Goal: Task Accomplishment & Management: Complete application form

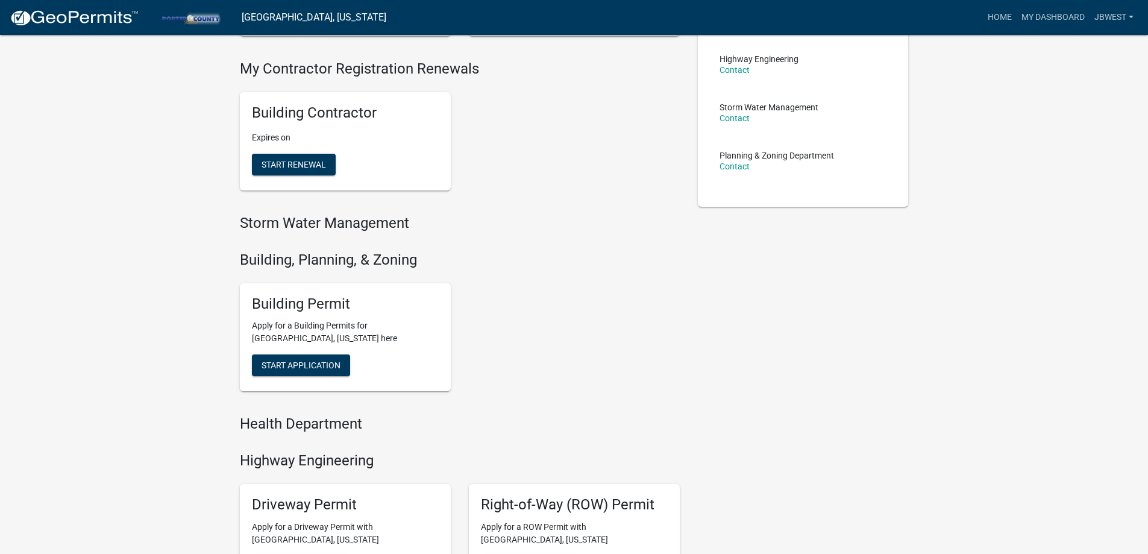
scroll to position [241, 0]
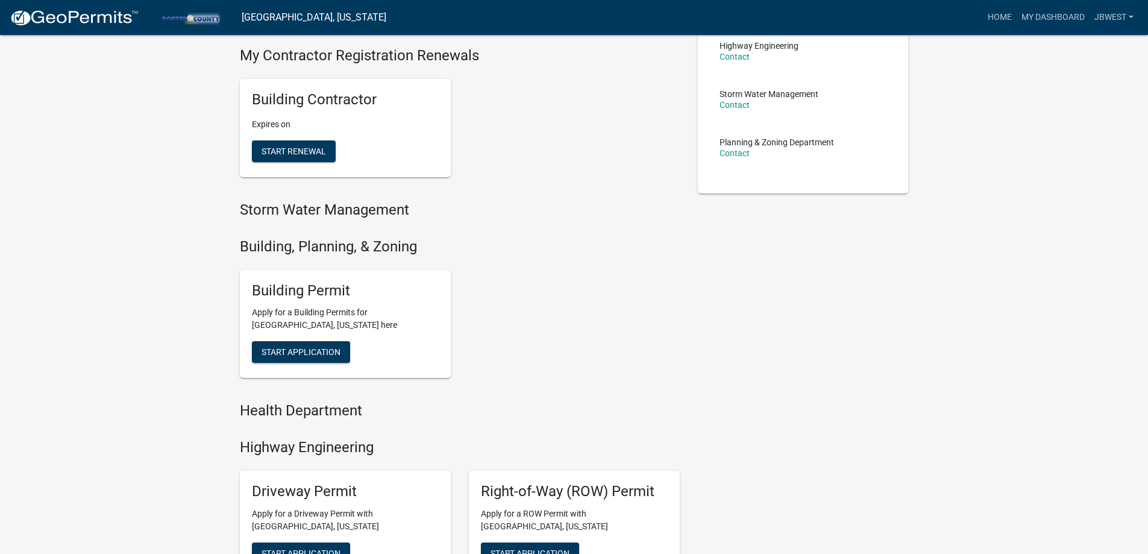
click at [342, 336] on div "Building Permit Apply for a Building Permits for [GEOGRAPHIC_DATA], [US_STATE] …" at bounding box center [345, 324] width 211 height 108
click at [335, 349] on span "Start Application" at bounding box center [300, 352] width 79 height 10
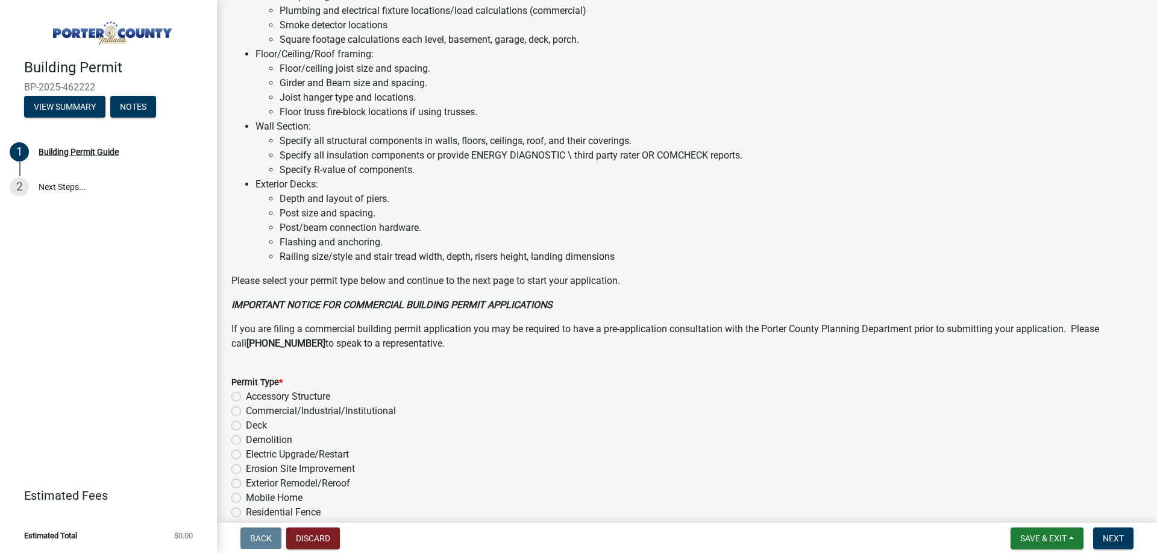
scroll to position [723, 0]
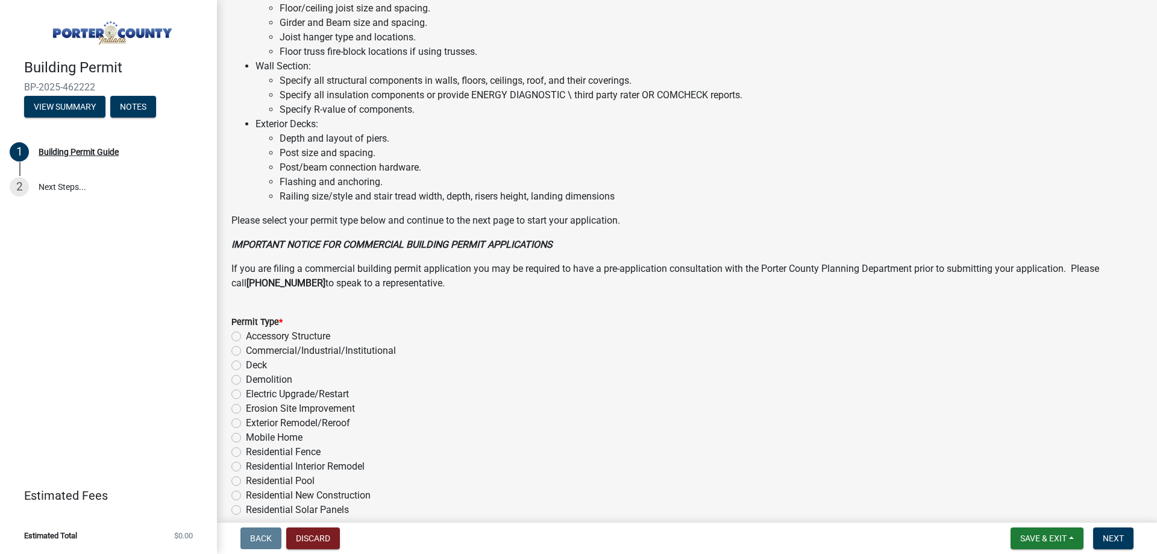
click at [334, 419] on label "Exterior Remodel/Reroof" at bounding box center [298, 423] width 104 height 14
click at [254, 419] on input "Exterior Remodel/Reroof" at bounding box center [250, 420] width 8 height 8
radio input "true"
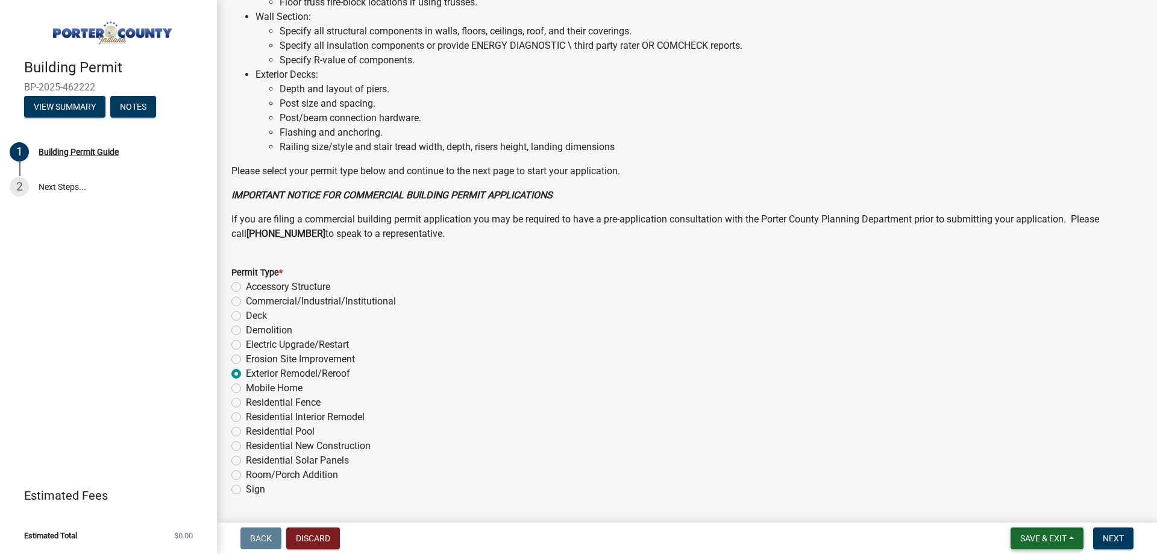
scroll to position [809, 0]
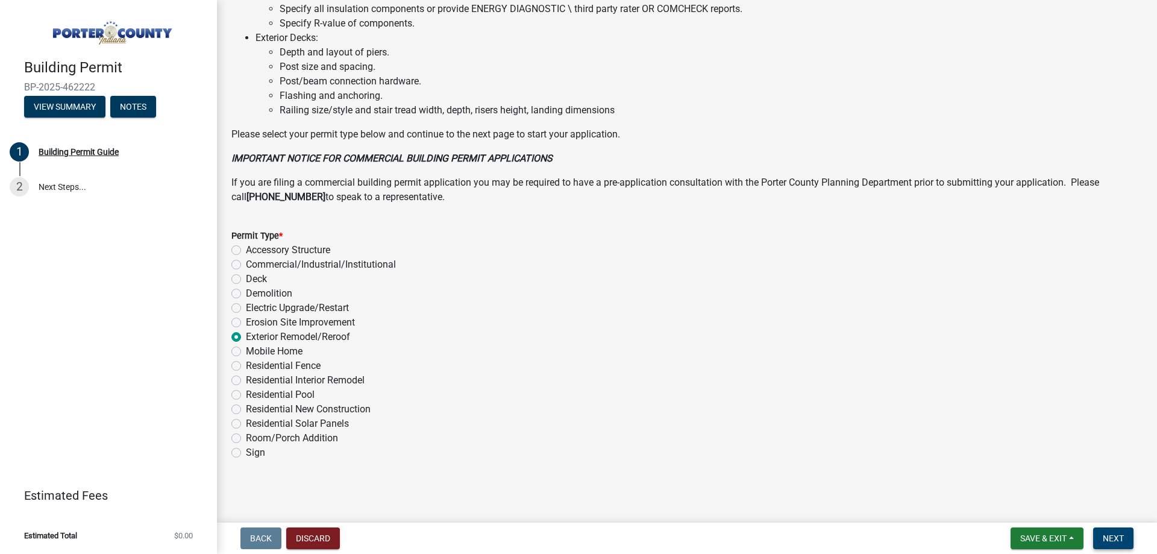
click at [1101, 548] on button "Next" at bounding box center [1113, 538] width 40 height 22
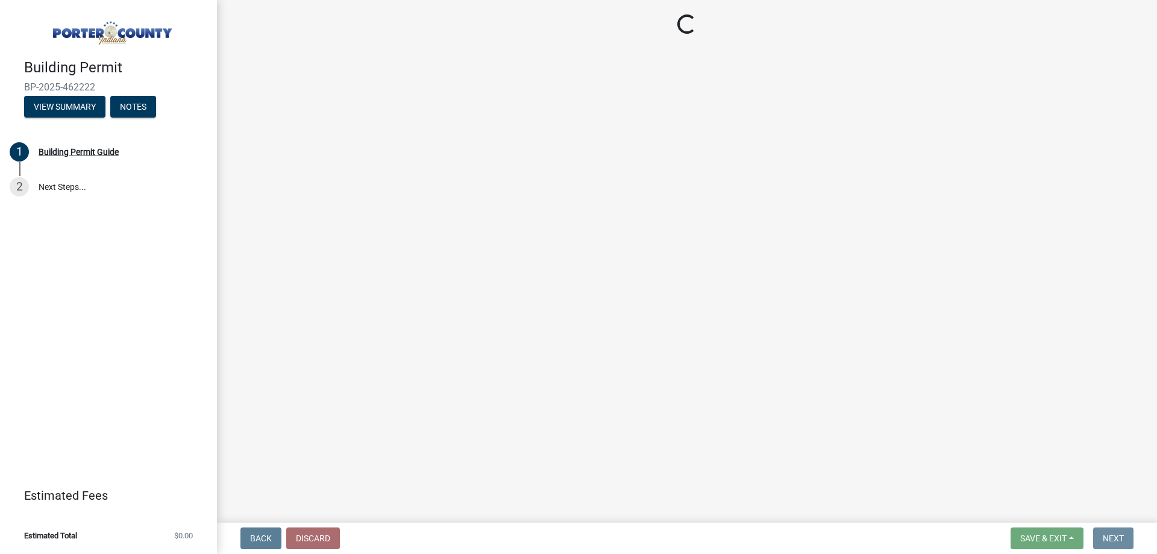
scroll to position [0, 0]
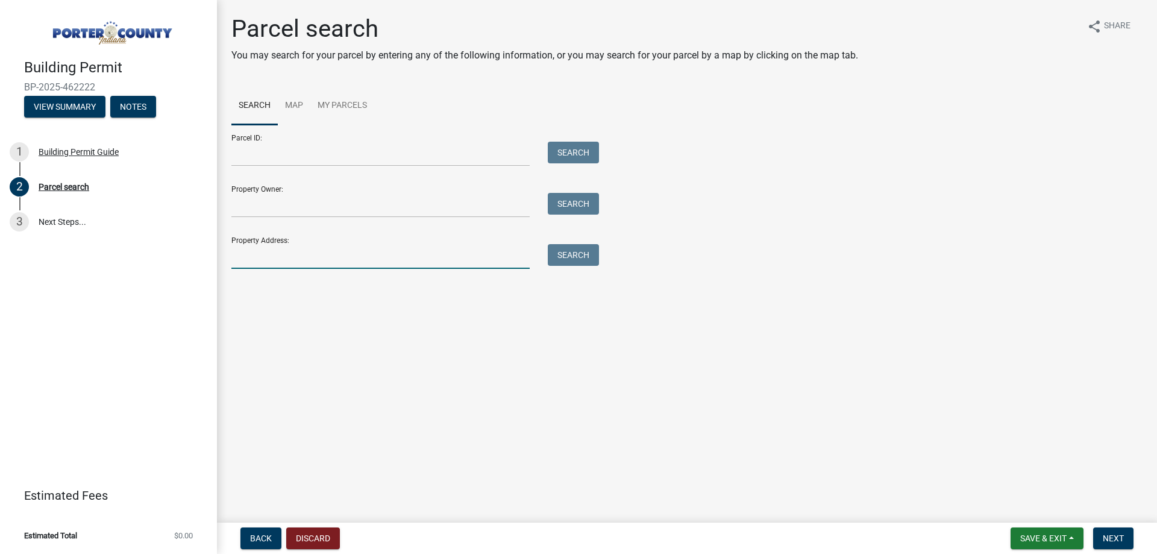
click at [387, 251] on input "Property Address:" at bounding box center [380, 256] width 298 height 25
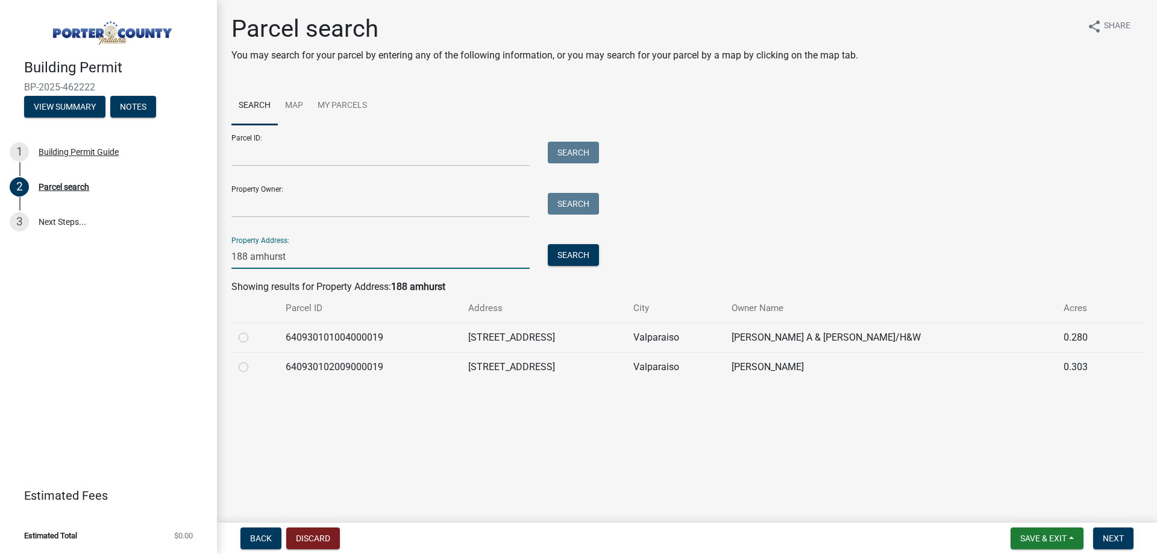
type input "188 amhurst"
click at [253, 330] on label at bounding box center [253, 330] width 0 height 0
click at [253, 338] on input "radio" at bounding box center [257, 334] width 8 height 8
radio input "true"
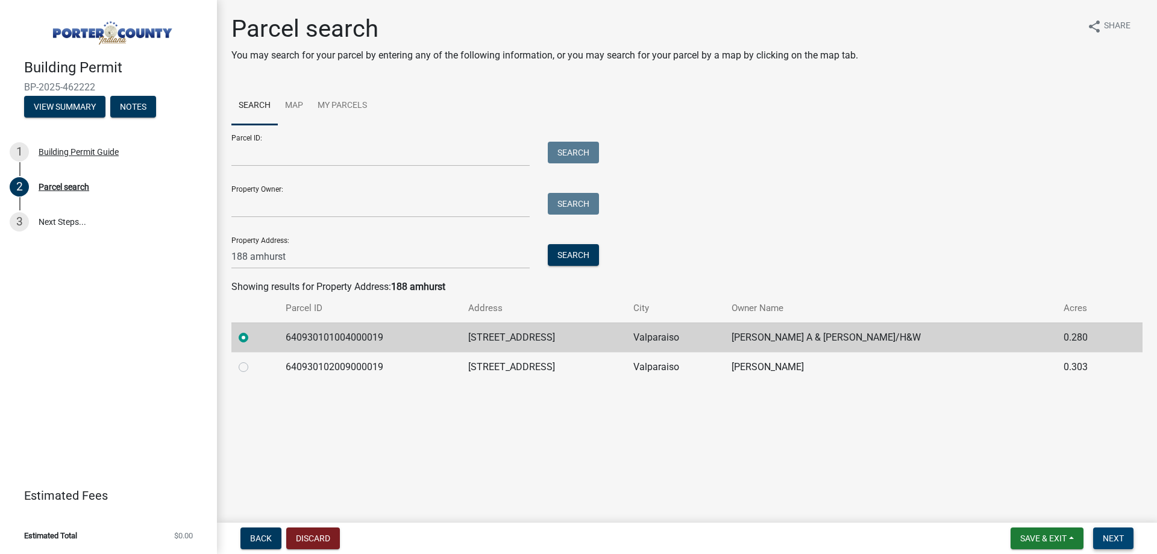
click at [1125, 539] on button "Next" at bounding box center [1113, 538] width 40 height 22
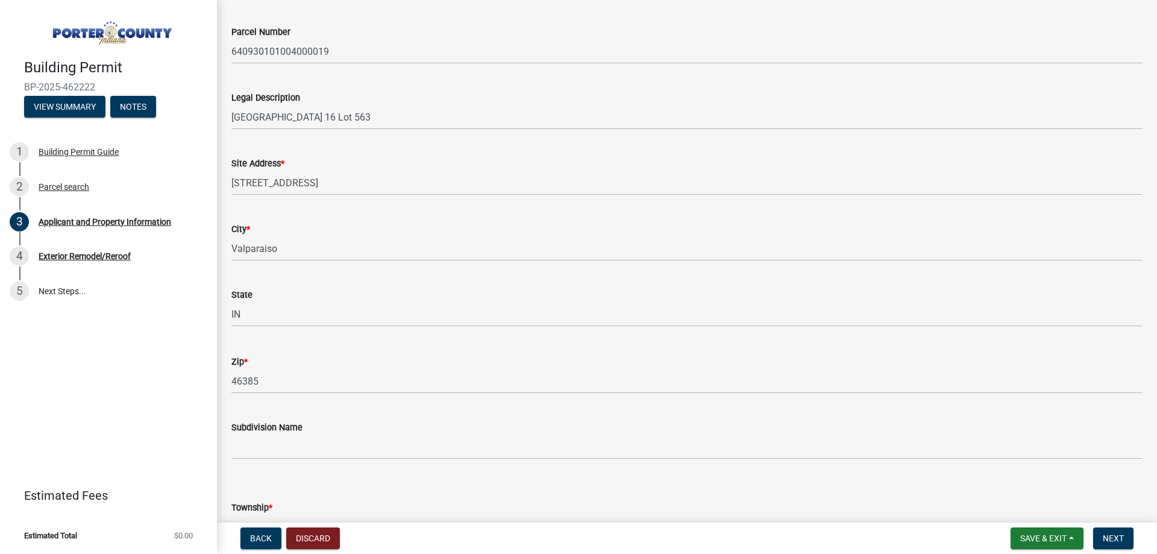
scroll to position [301, 0]
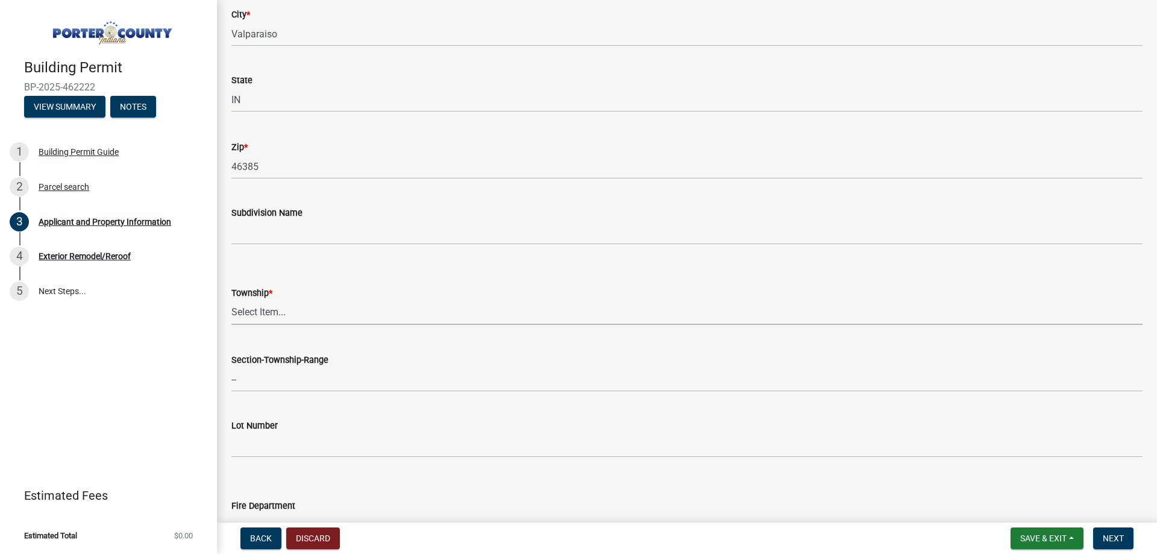
click at [272, 307] on select "Select Item... [PERSON_NAME][GEOGRAPHIC_DATA] [PERSON_NAME][GEOGRAPHIC_DATA] [G…" at bounding box center [686, 312] width 911 height 25
click at [231, 300] on select "Select Item... [PERSON_NAME][GEOGRAPHIC_DATA] [PERSON_NAME][GEOGRAPHIC_DATA] [G…" at bounding box center [686, 312] width 911 height 25
select select "4e6cbcac-7d48-4f78-b019-902ed53214cd"
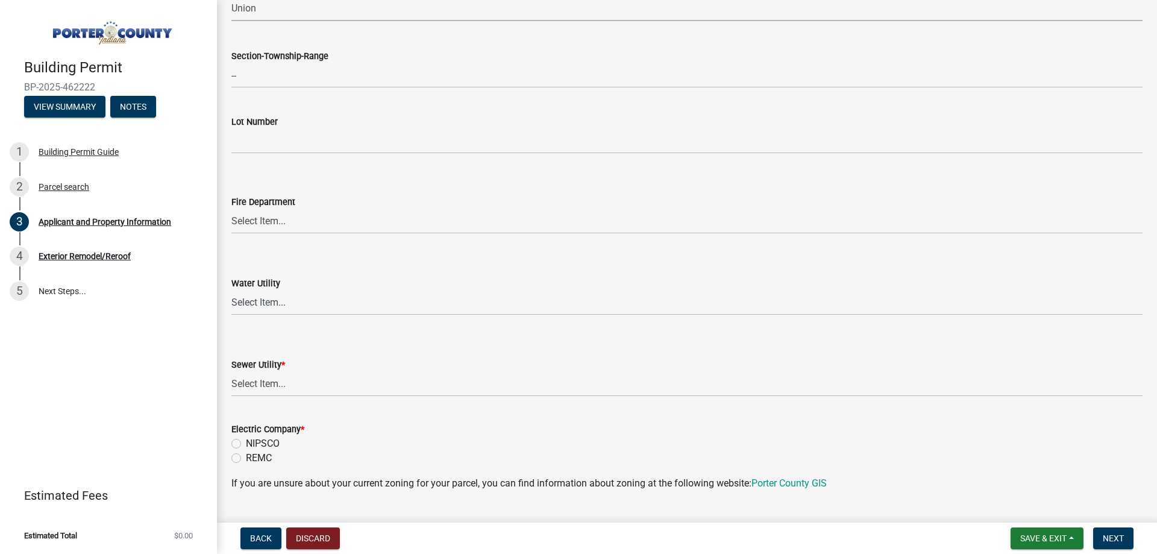
scroll to position [663, 0]
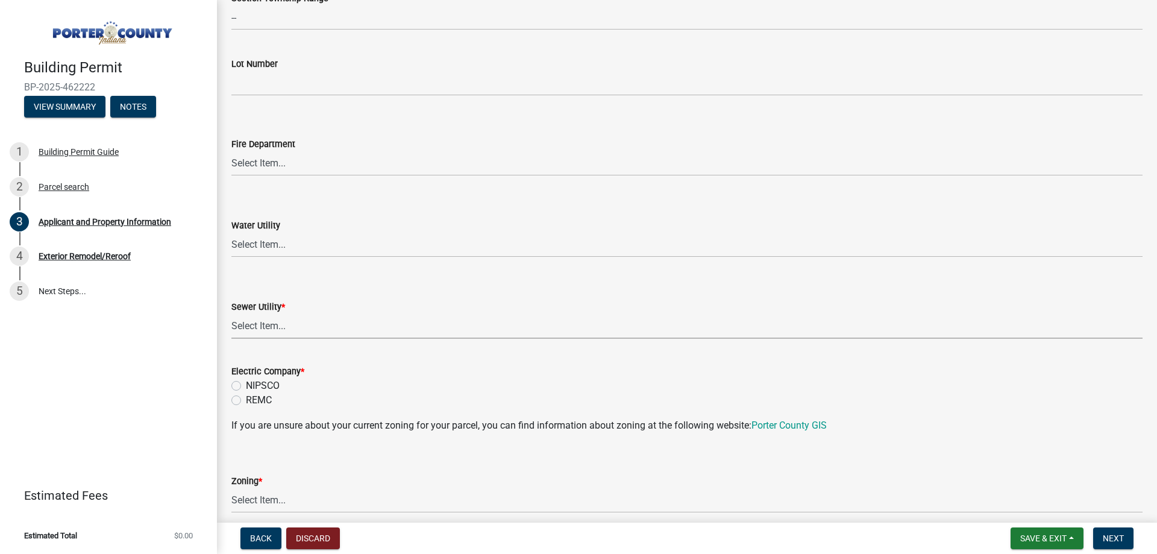
click at [293, 319] on select "Select Item... Aqua [US_STATE] Inc Damon Run Falling Waters Lake Eliza - LEACD …" at bounding box center [686, 326] width 911 height 25
click at [231, 314] on select "Select Item... Aqua [US_STATE] Inc Damon Run Falling Waters Lake Eliza - LEACD …" at bounding box center [686, 326] width 911 height 25
select select "ea6751d4-6bf7-4a16-89ee-f7801ab82aa1"
click at [260, 384] on label "NIPSCO" at bounding box center [263, 385] width 34 height 14
click at [254, 384] on input "NIPSCO" at bounding box center [250, 382] width 8 height 8
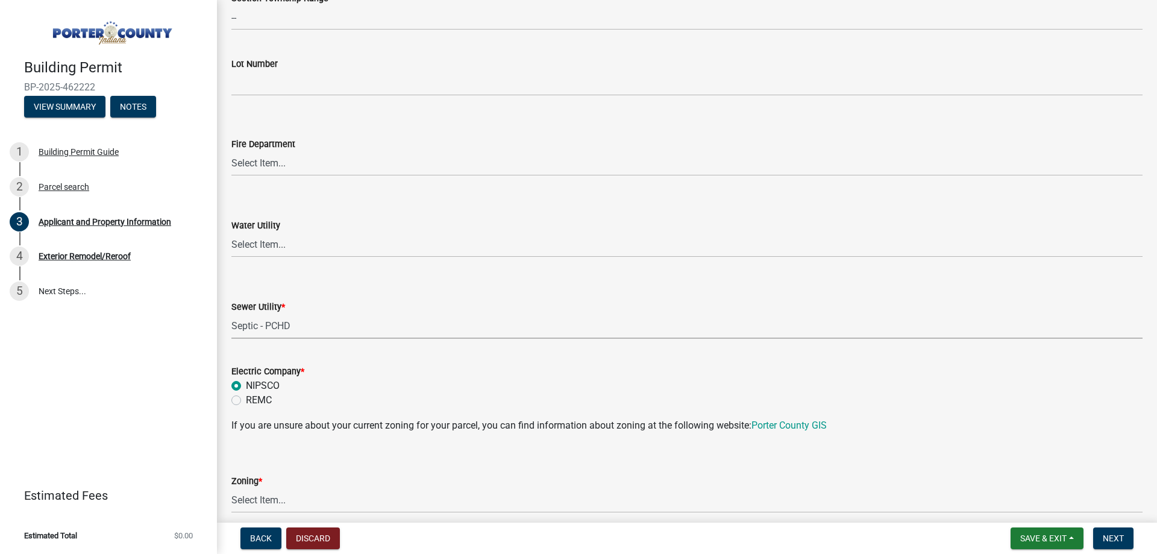
radio input "true"
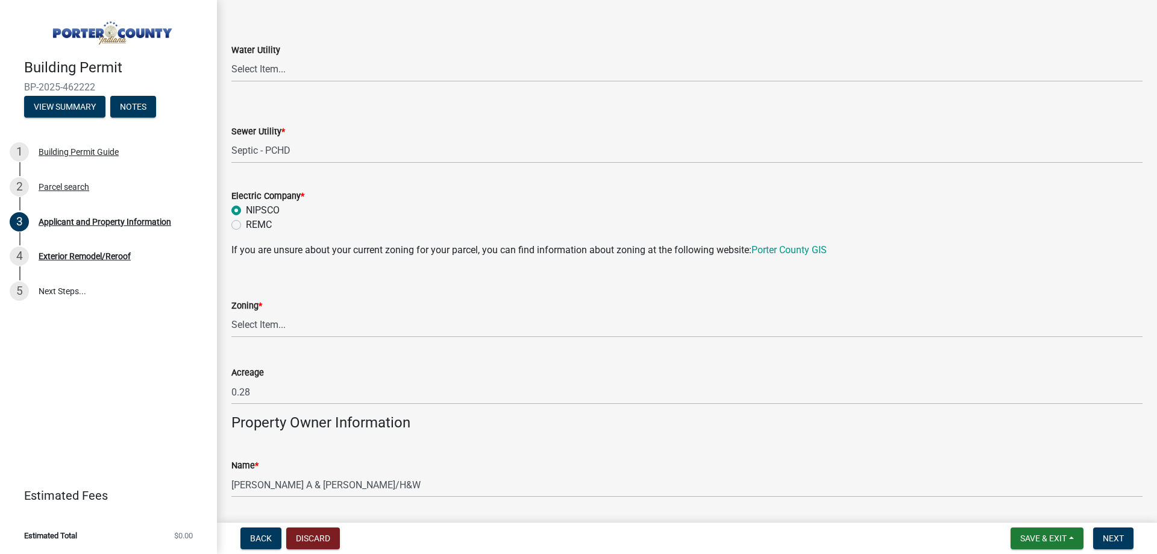
scroll to position [844, 0]
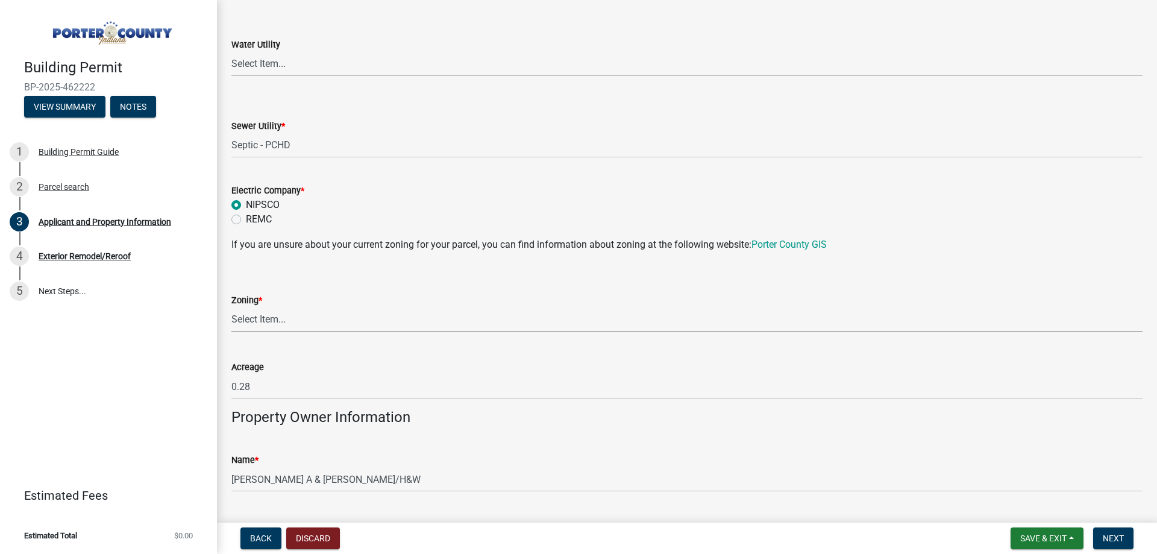
click at [299, 316] on select "Select Item... A1 A2 CH CM CN I1 I2 I3 IN MP OT P1 P2 PUD R1 R2 R3 R4 RL RR" at bounding box center [686, 319] width 911 height 25
click at [231, 307] on select "Select Item... A1 A2 CH CM CN I1 I2 I3 IN MP OT P1 P2 PUD R1 R2 R3 R4 RL RR" at bounding box center [686, 319] width 911 height 25
select select "e2d1b1d7-ccc9-456b-9e96-e16306515997"
click at [354, 265] on div "Zoning * Select Item... A1 A2 CH CM CN I1 I2 I3 IN MP OT P1 P2 PUD R1 R2 R3 R4 …" at bounding box center [686, 296] width 911 height 70
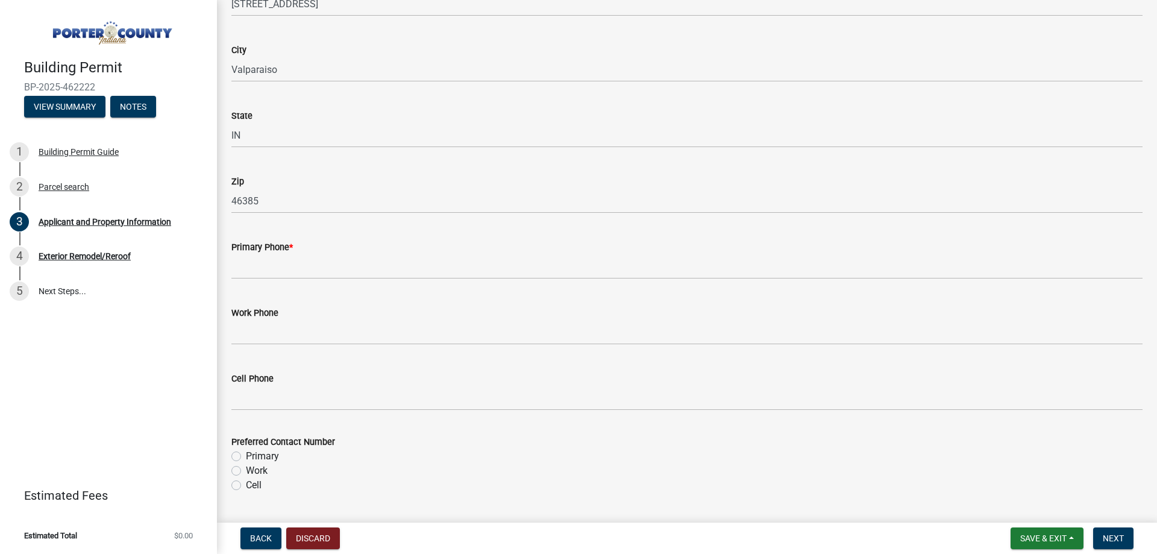
scroll to position [1386, 0]
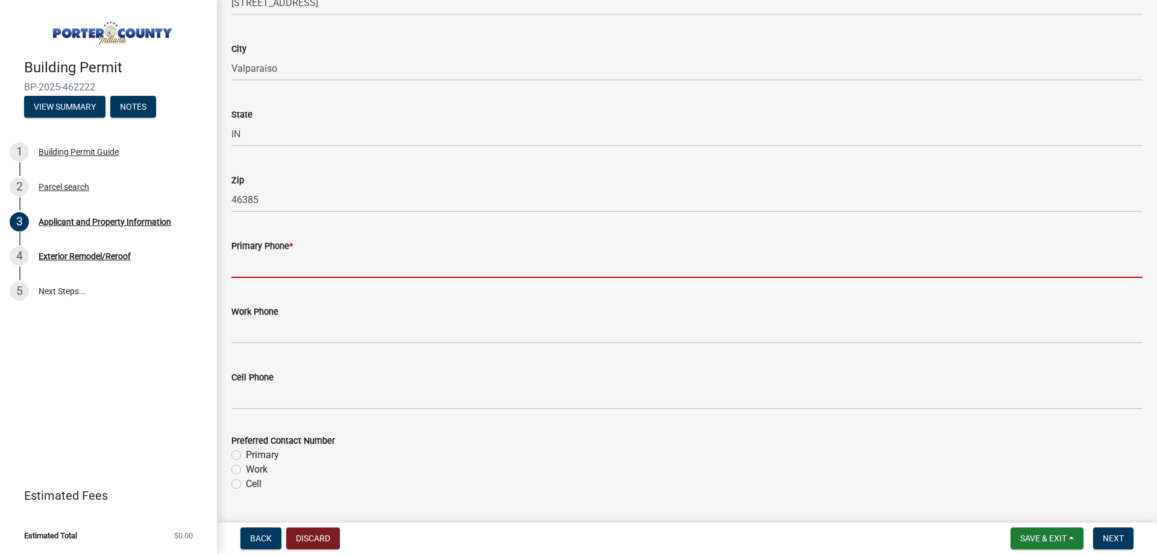
click at [328, 267] on input "Primary Phone *" at bounding box center [686, 265] width 911 height 25
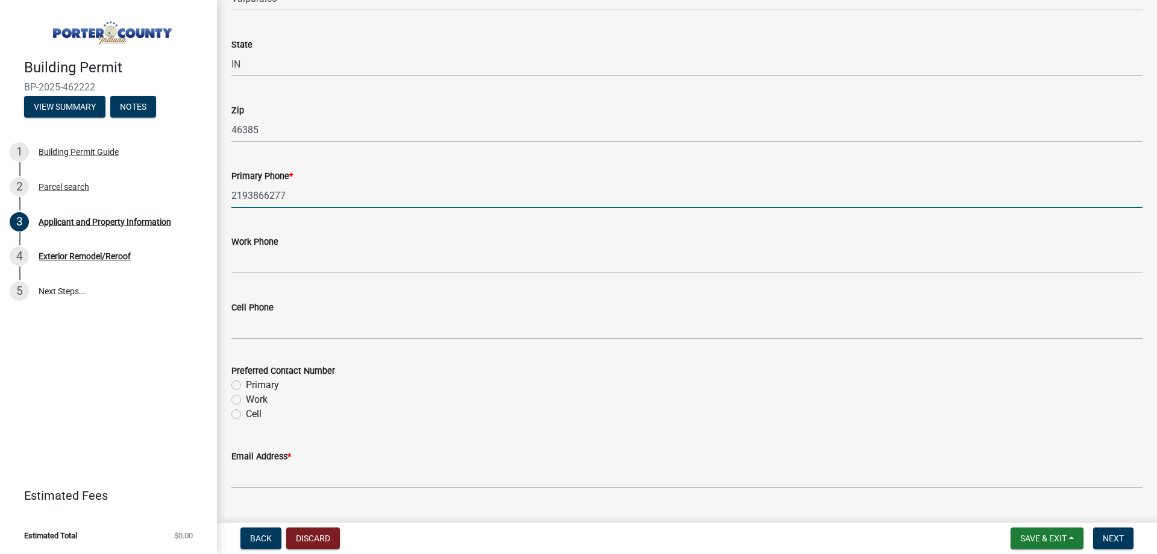
scroll to position [1627, 0]
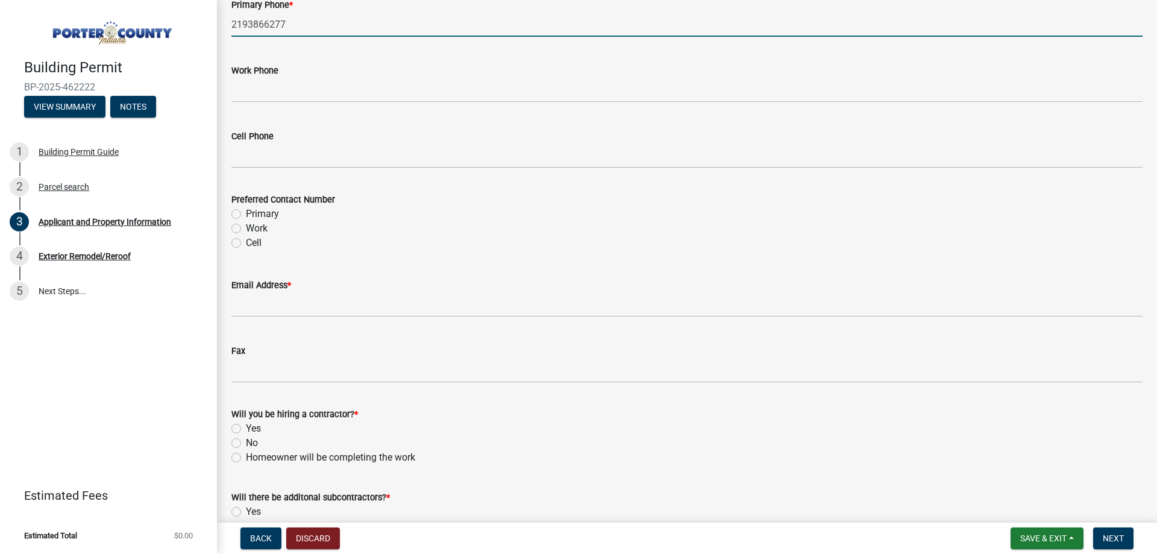
type input "2193866277"
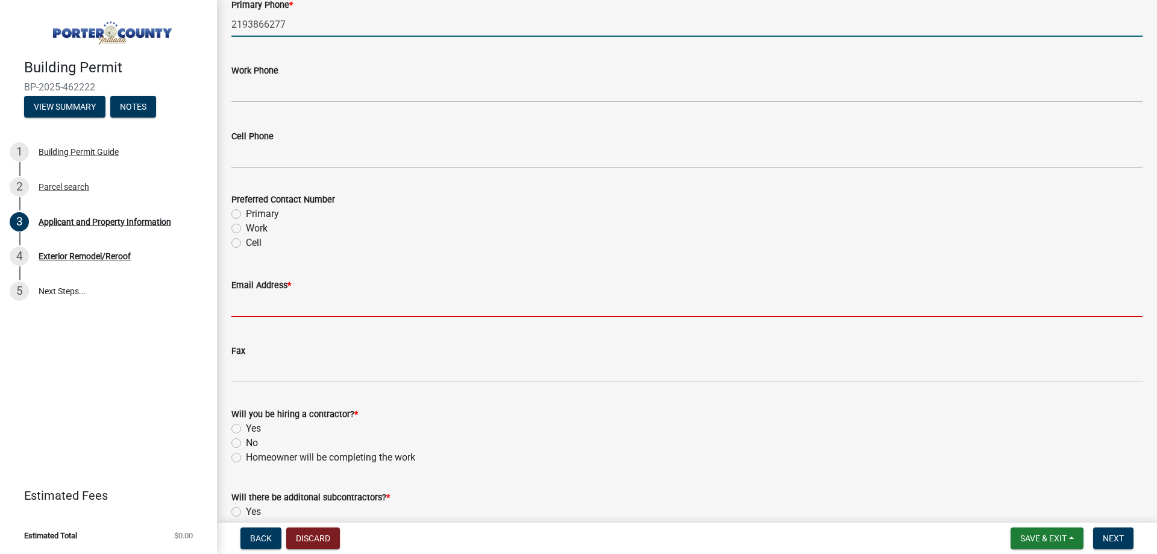
click at [304, 315] on input "Email Address *" at bounding box center [686, 304] width 911 height 25
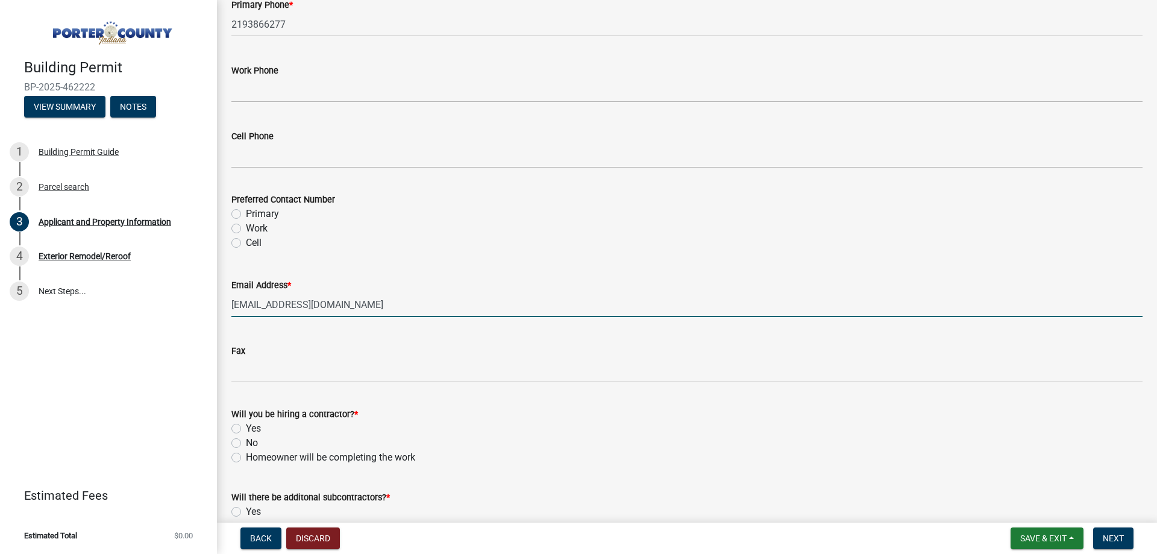
type input "[EMAIL_ADDRESS][DOMAIN_NAME]"
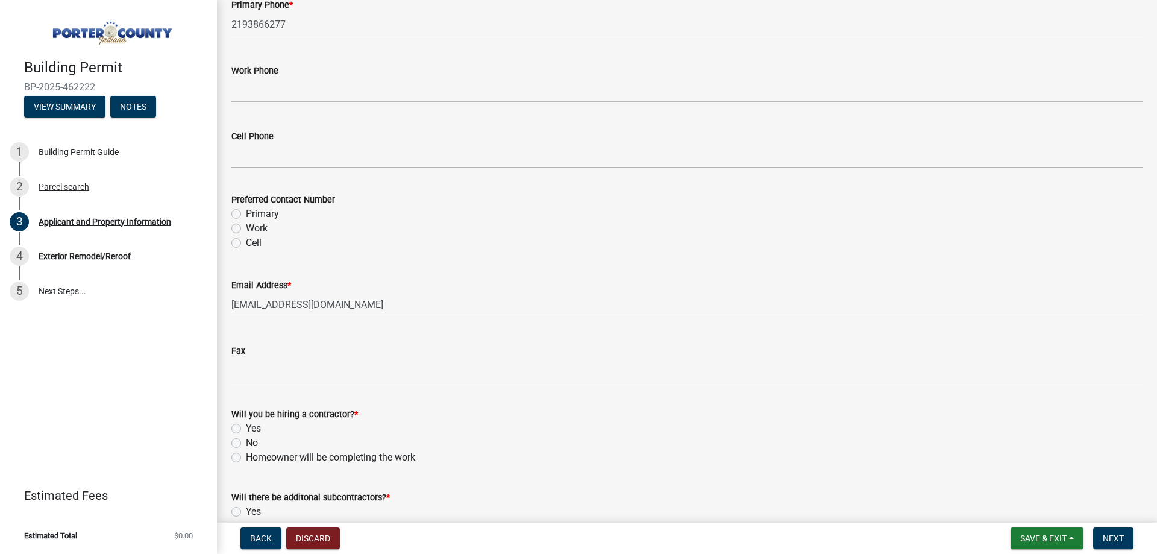
click at [253, 429] on label "Yes" at bounding box center [253, 428] width 15 height 14
click at [253, 429] on input "Yes" at bounding box center [250, 425] width 8 height 8
radio input "true"
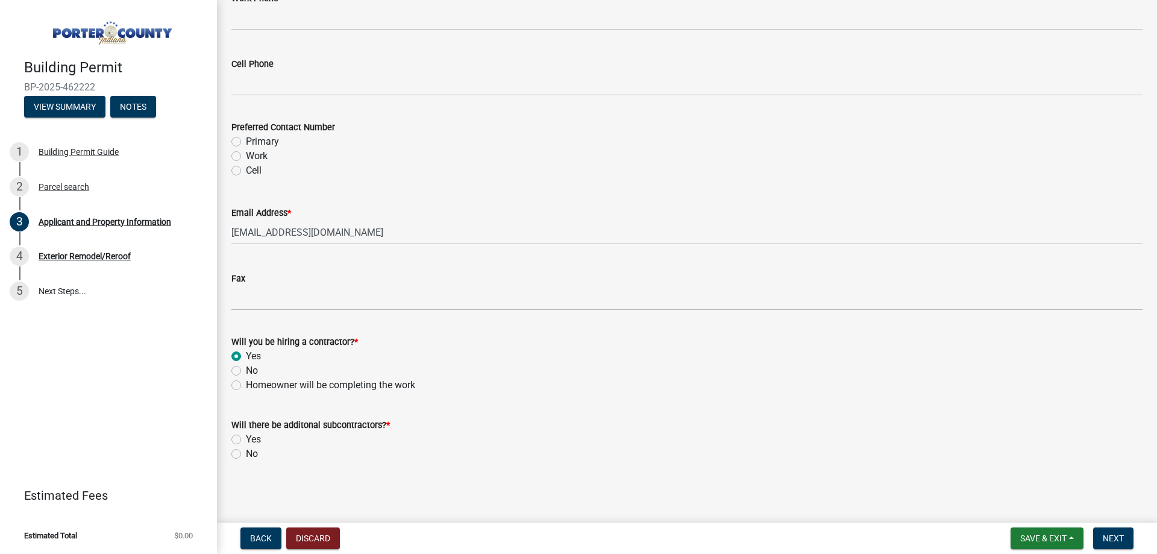
scroll to position [1700, 0]
drag, startPoint x: 244, startPoint y: 453, endPoint x: 352, endPoint y: 501, distance: 118.1
click at [243, 453] on div "No" at bounding box center [686, 452] width 911 height 14
click at [252, 455] on label "No" at bounding box center [252, 452] width 12 height 14
click at [252, 453] on input "No" at bounding box center [250, 449] width 8 height 8
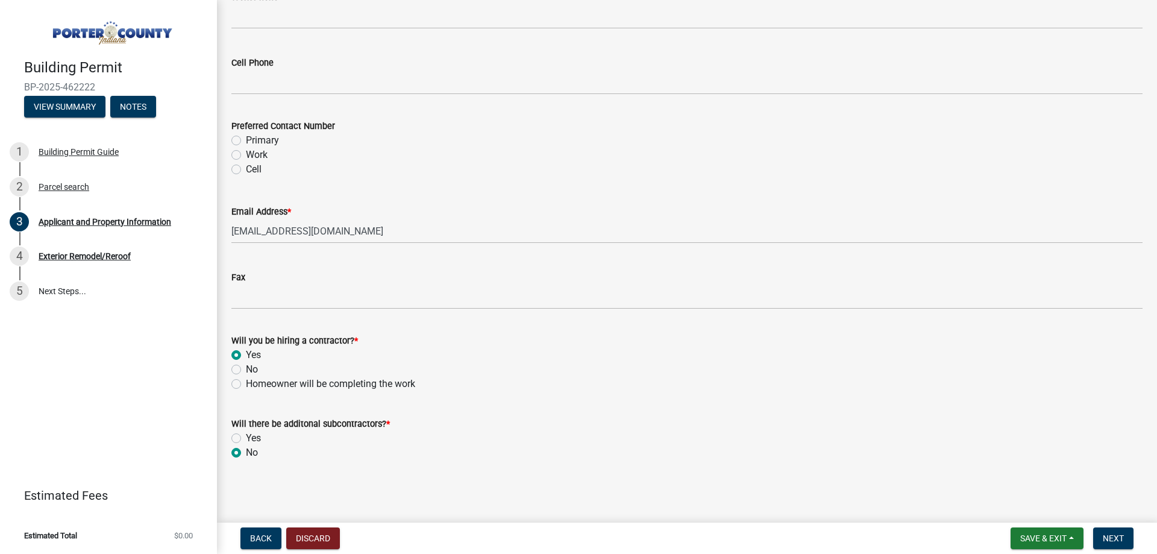
radio input "true"
click at [1127, 542] on button "Next" at bounding box center [1113, 538] width 40 height 22
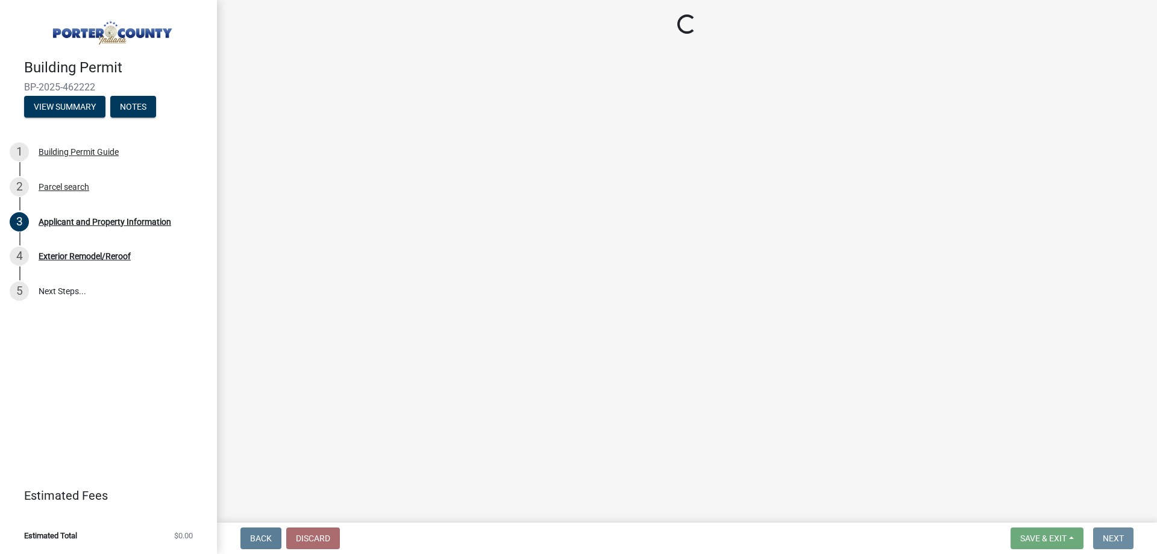
scroll to position [0, 0]
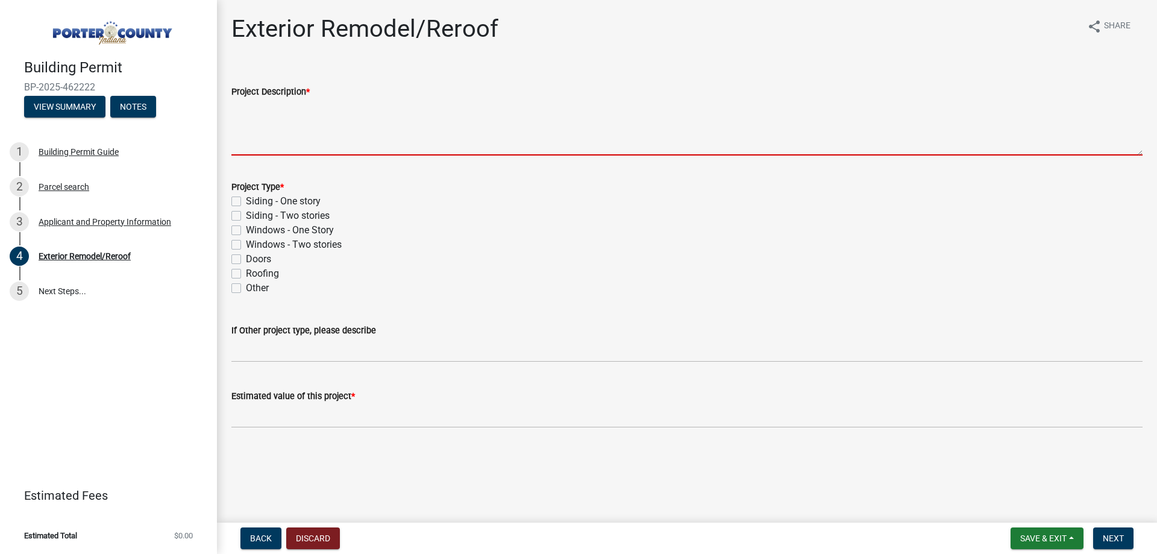
click at [330, 117] on textarea "Project Description *" at bounding box center [686, 127] width 911 height 57
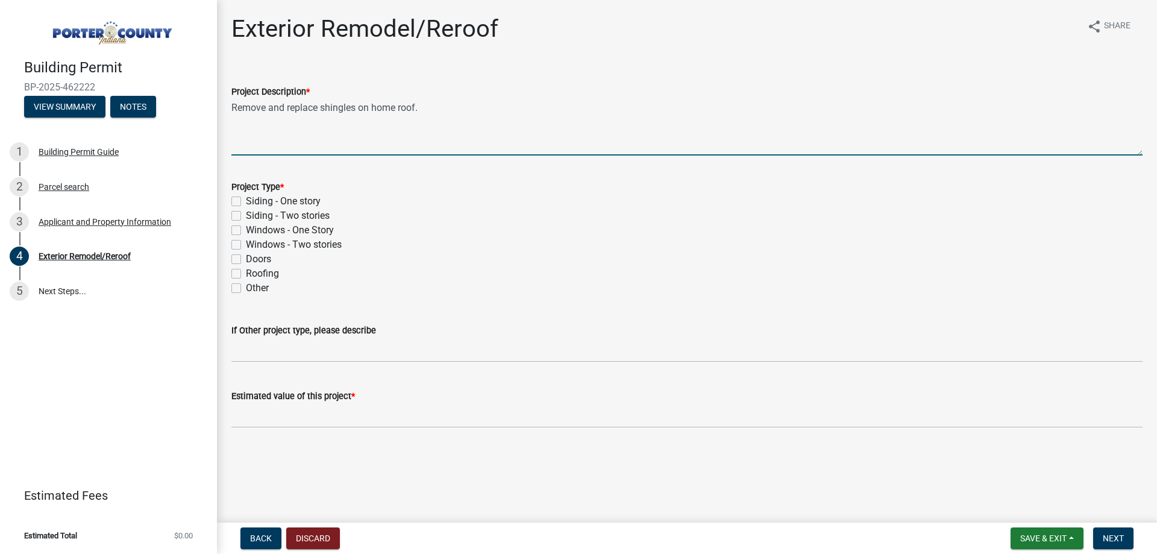
type textarea "Remove and replace shingles on home roof."
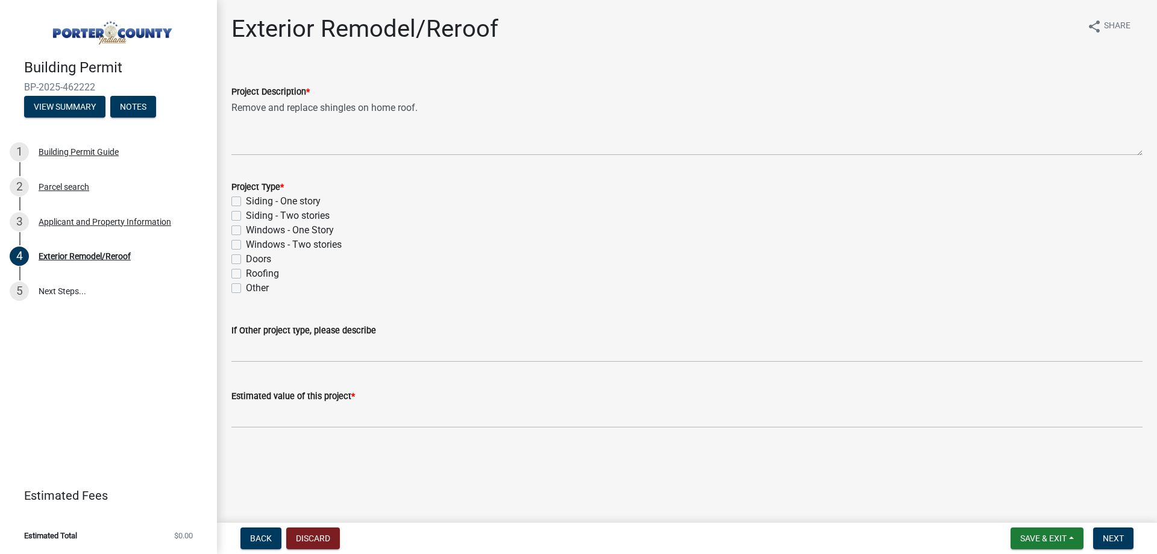
click at [254, 277] on label "Roofing" at bounding box center [262, 273] width 33 height 14
click at [254, 274] on input "Roofing" at bounding box center [250, 270] width 8 height 8
checkbox input "true"
checkbox input "false"
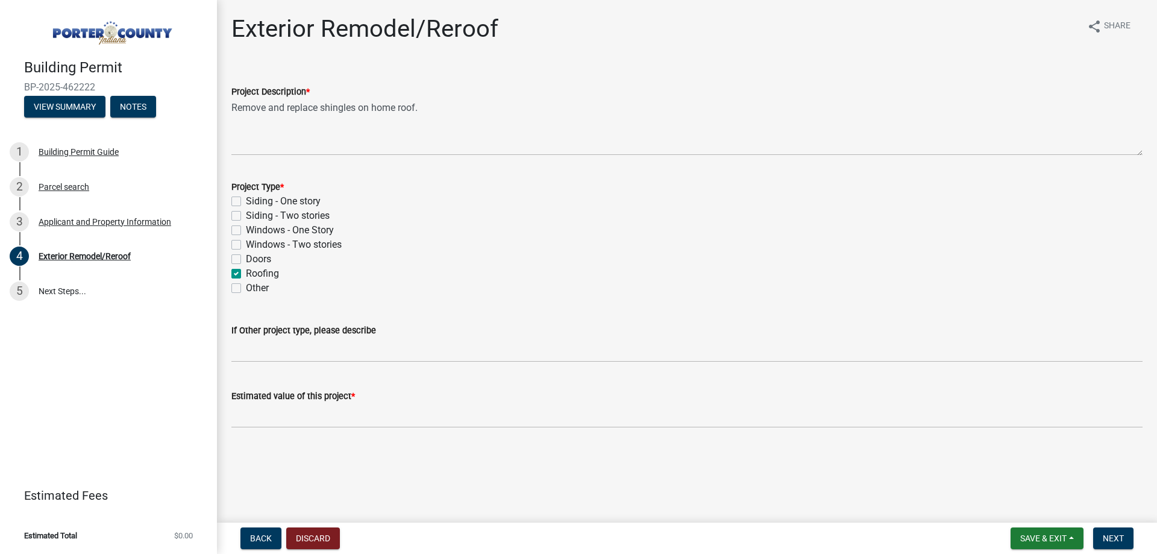
checkbox input "false"
checkbox input "true"
checkbox input "false"
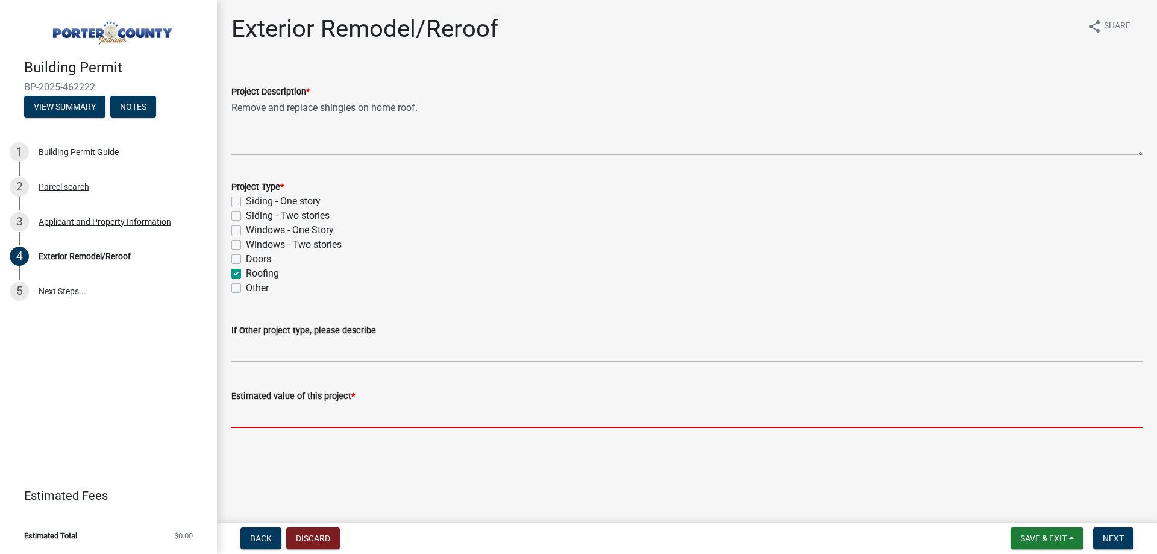
click at [343, 418] on input "text" at bounding box center [686, 415] width 911 height 25
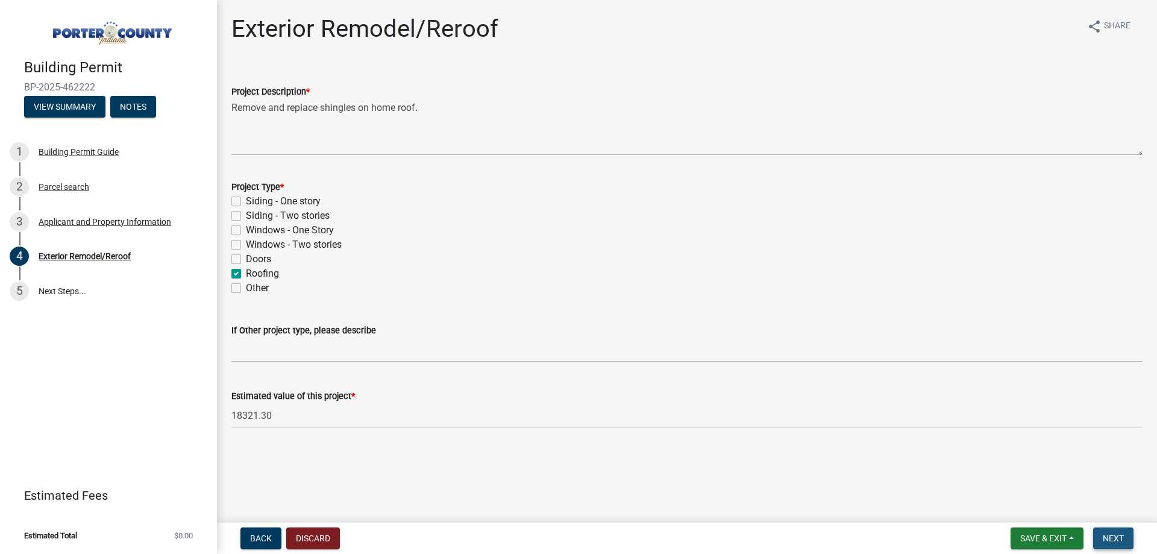
type input "18321.3"
click at [1113, 527] on nav "Back Discard Save & Exit Save Save & Exit Next" at bounding box center [687, 537] width 940 height 31
click at [1120, 540] on span "Next" at bounding box center [1113, 538] width 21 height 10
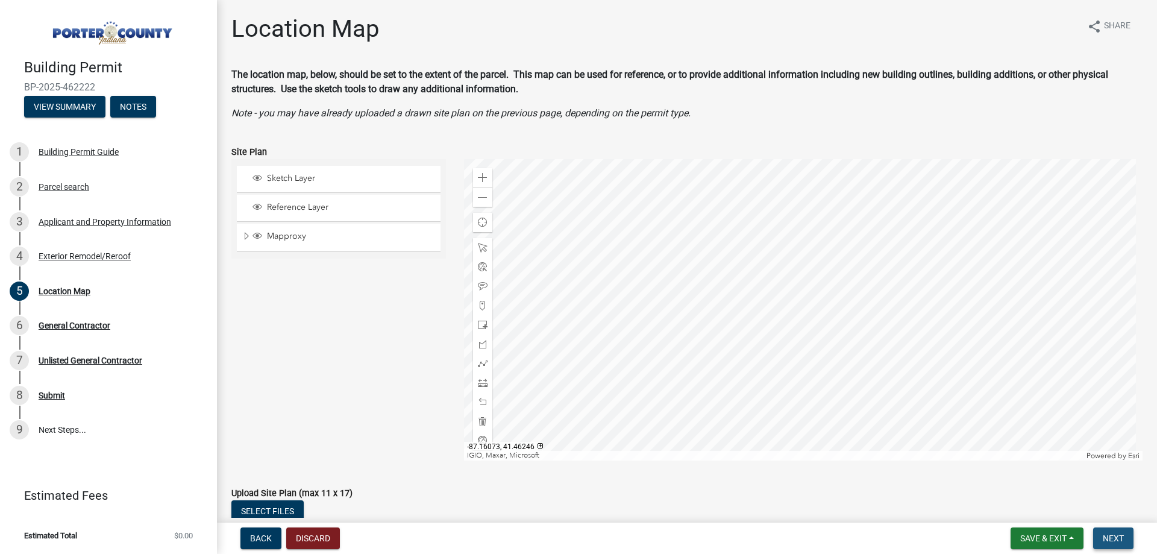
click at [1108, 541] on span "Next" at bounding box center [1113, 538] width 21 height 10
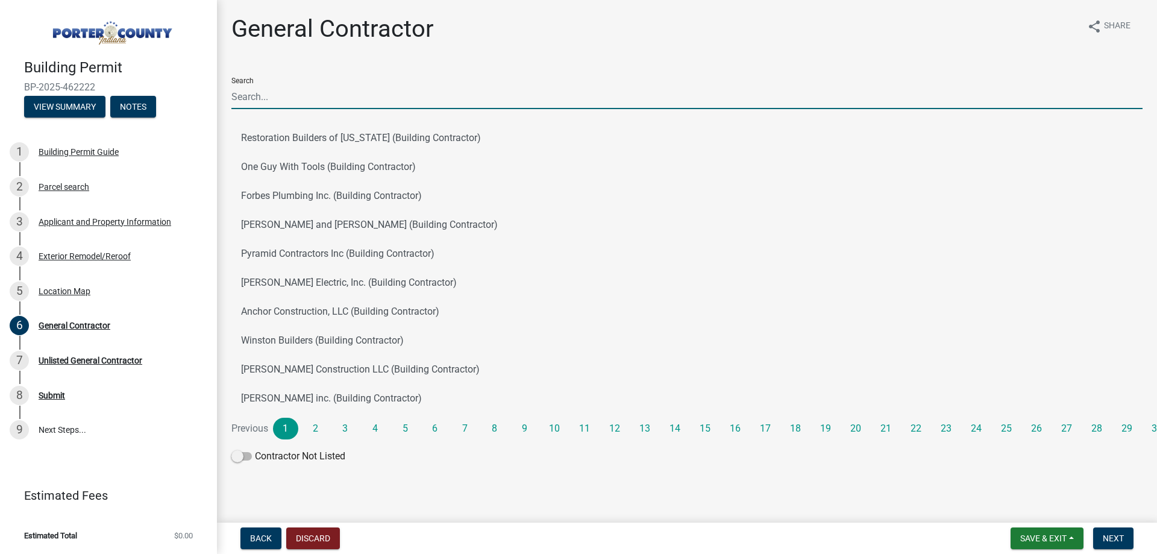
click at [329, 93] on input "Search" at bounding box center [686, 96] width 911 height 25
type input "J & B West"
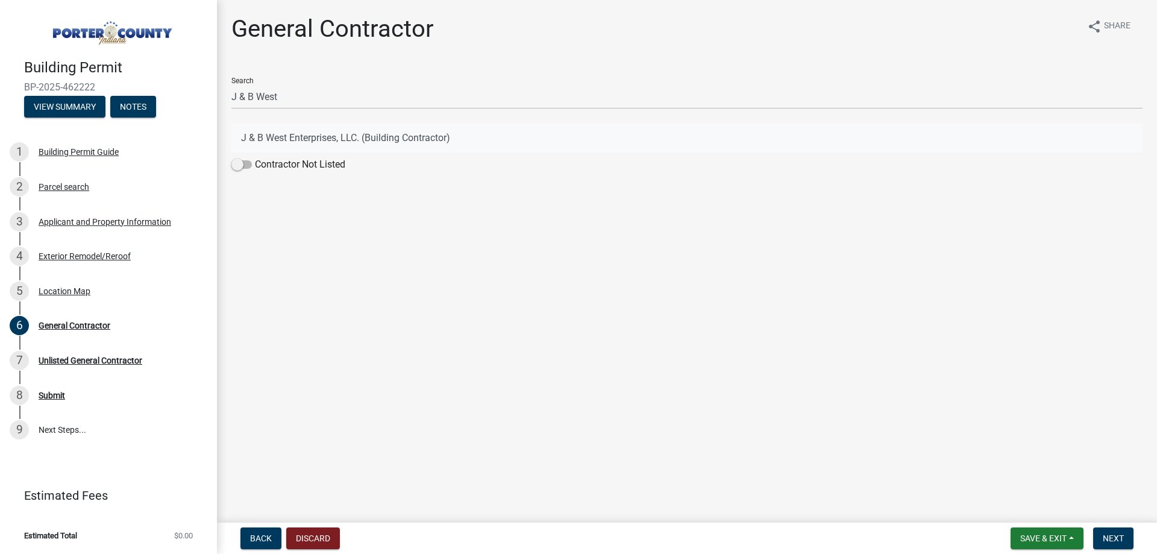
click at [368, 142] on button "J & B West Enterprises, LLC. (Building Contractor)" at bounding box center [686, 138] width 911 height 29
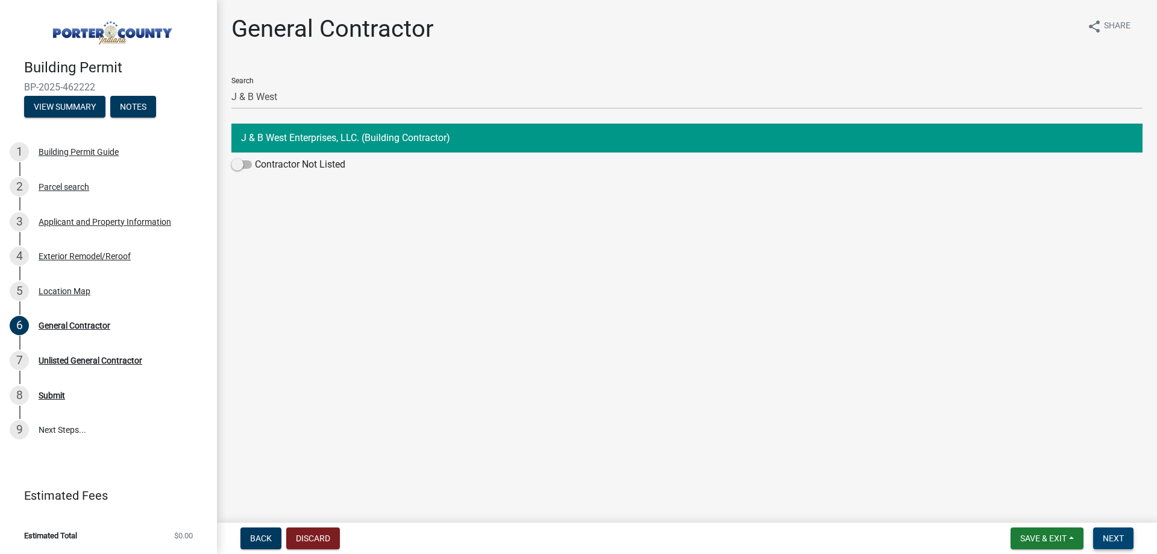
click at [1115, 533] on span "Next" at bounding box center [1113, 538] width 21 height 10
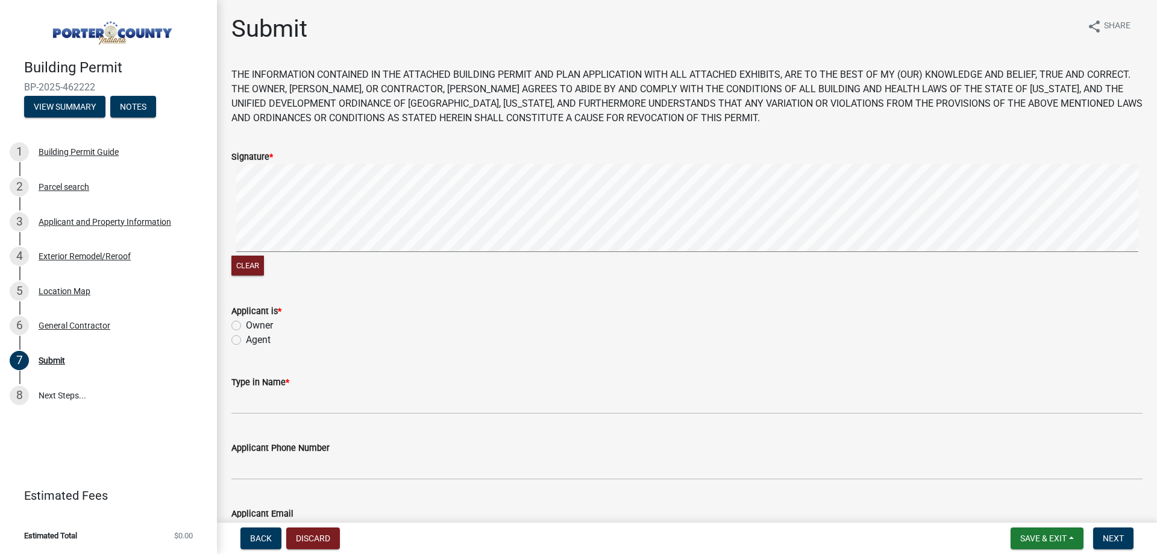
click at [263, 334] on label "Agent" at bounding box center [258, 340] width 25 height 14
click at [254, 334] on input "Agent" at bounding box center [250, 337] width 8 height 8
radio input "true"
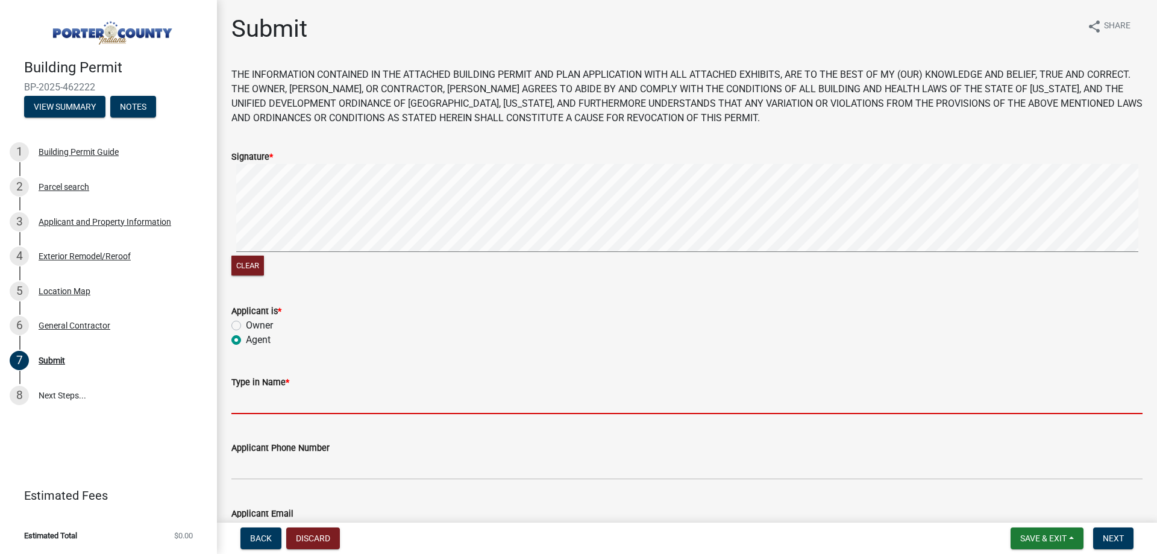
drag, startPoint x: 296, startPoint y: 392, endPoint x: 302, endPoint y: 409, distance: 17.3
click at [296, 392] on input "Type in Name *" at bounding box center [686, 401] width 911 height 25
type input "[PERSON_NAME]"
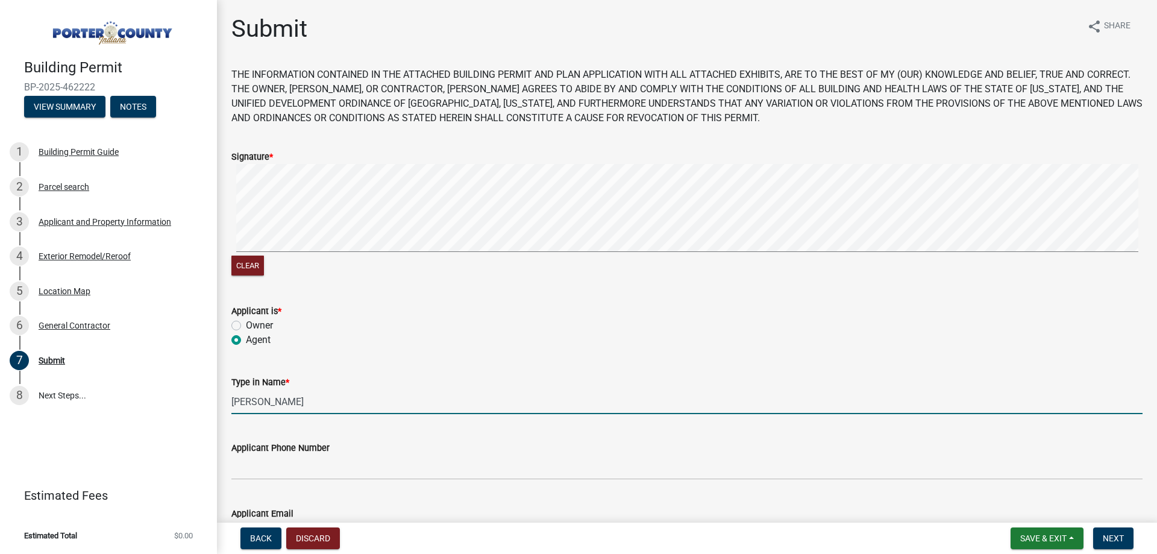
type input "[PERSON_NAME][EMAIL_ADDRESS][DOMAIN_NAME]"
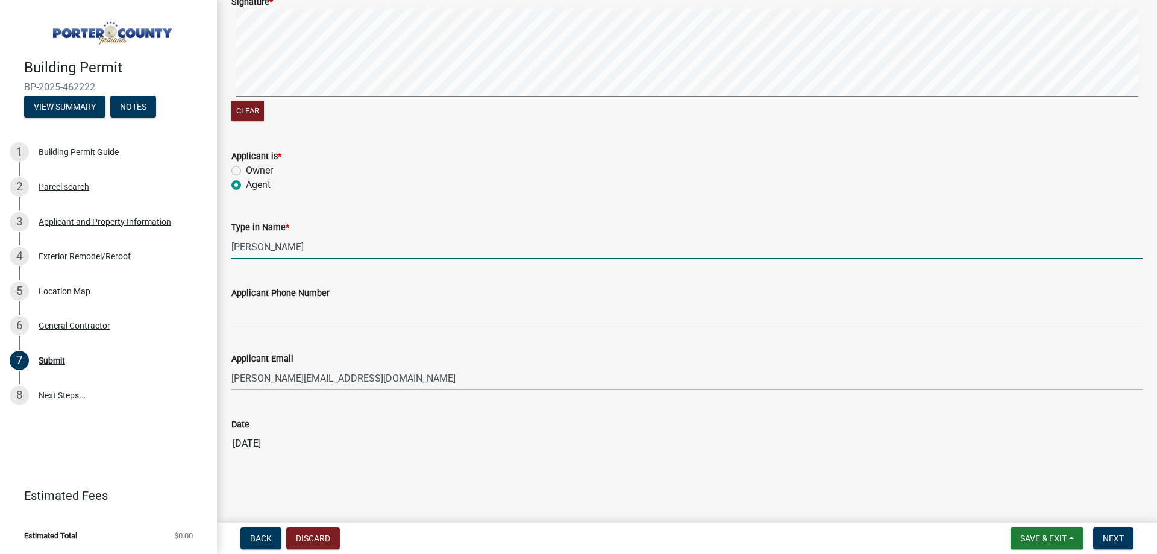
scroll to position [159, 0]
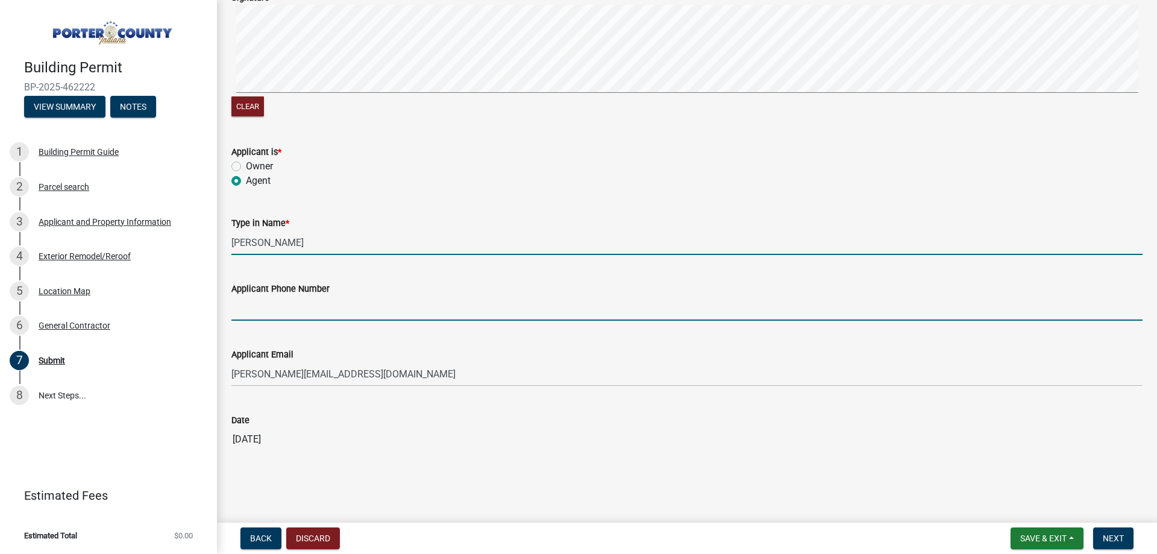
click at [318, 310] on input "Applicant Phone Number" at bounding box center [686, 308] width 911 height 25
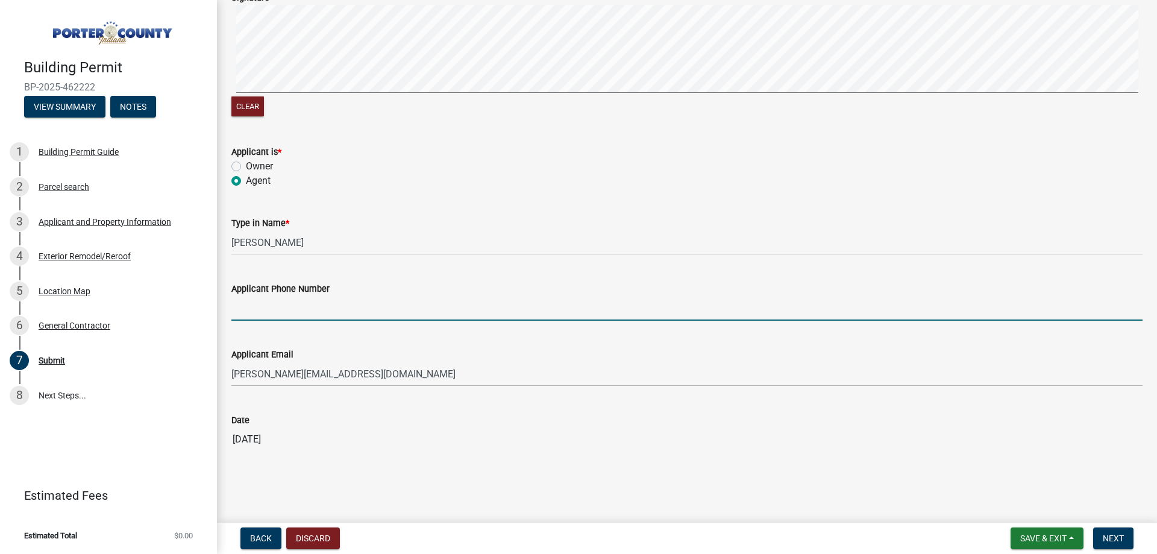
type input "2193636151"
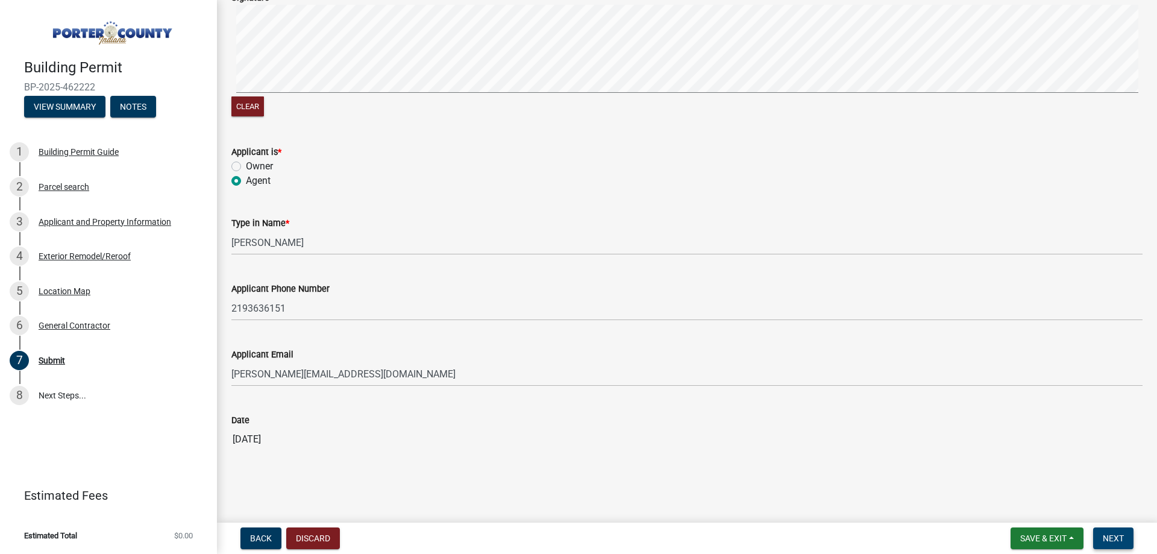
click at [1126, 549] on nav "Back Discard Save & Exit Save Save & Exit Next" at bounding box center [687, 537] width 940 height 31
click at [1124, 539] on button "Next" at bounding box center [1113, 538] width 40 height 22
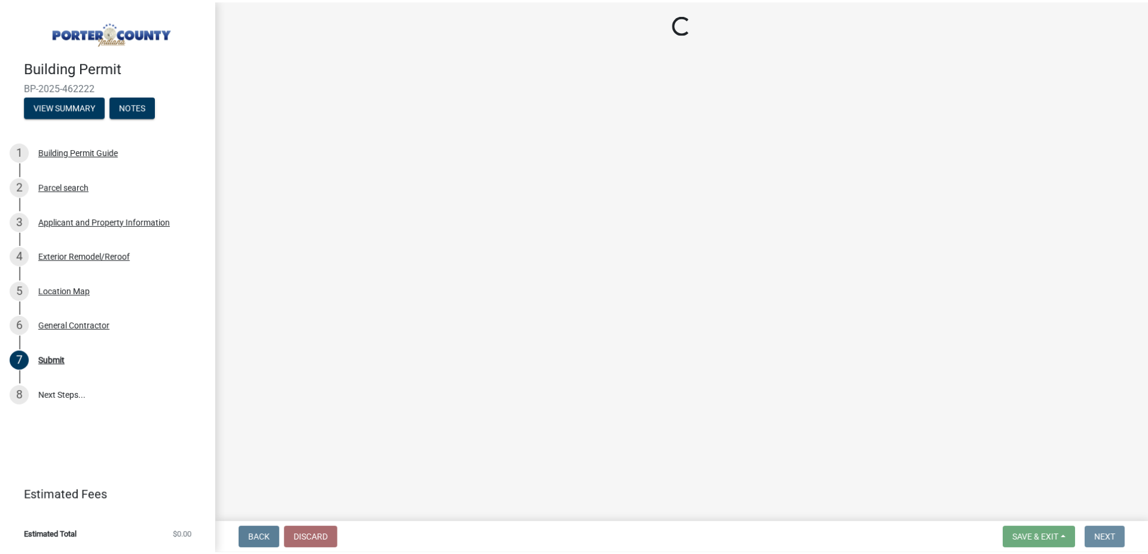
scroll to position [0, 0]
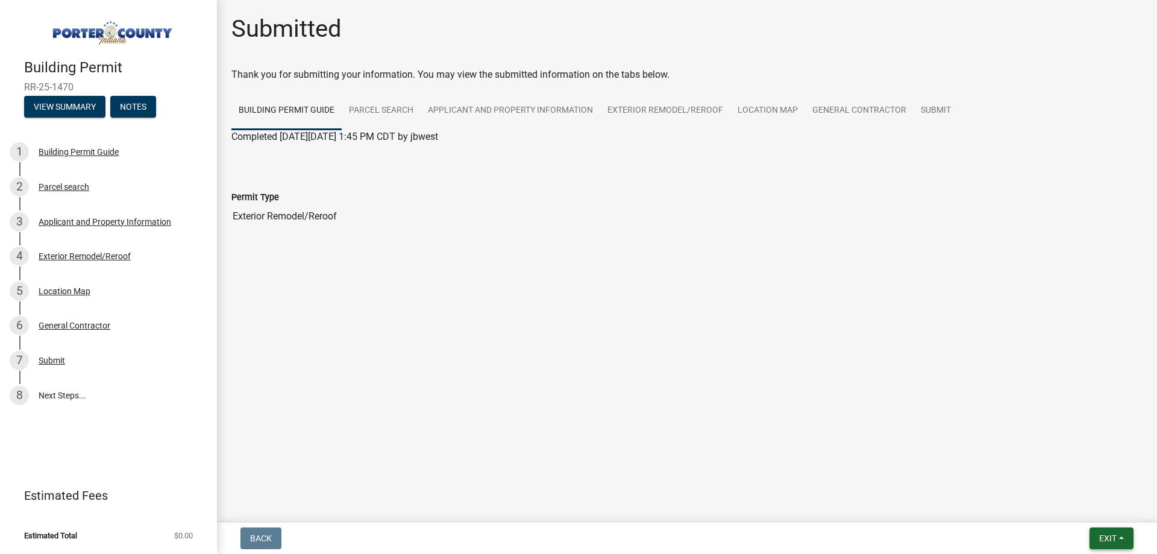
click at [1112, 539] on span "Exit" at bounding box center [1107, 538] width 17 height 10
drag, startPoint x: 1086, startPoint y: 501, endPoint x: 1081, endPoint y: 493, distance: 9.5
click at [1085, 501] on button "Save & Exit" at bounding box center [1085, 506] width 96 height 29
